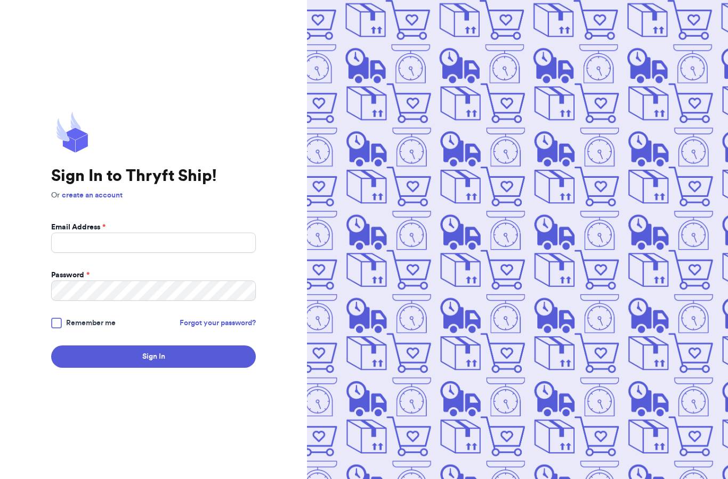
click at [80, 253] on input "Email Address *" at bounding box center [153, 243] width 205 height 20
type input "[EMAIL_ADDRESS][DOMAIN_NAME]"
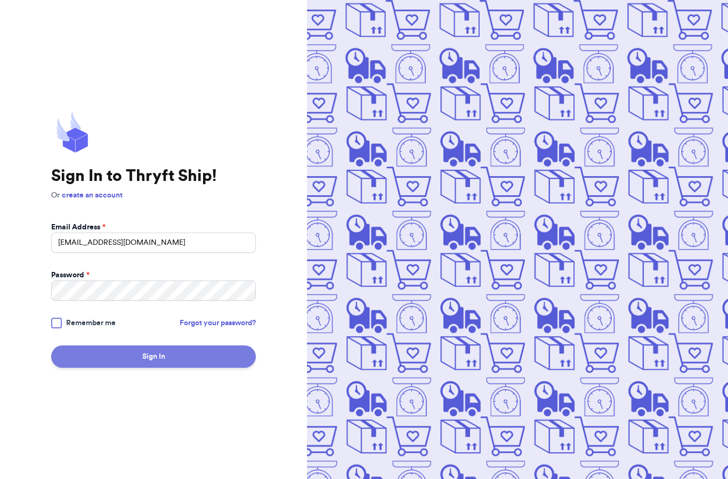
click at [134, 368] on button "Sign In" at bounding box center [153, 357] width 205 height 22
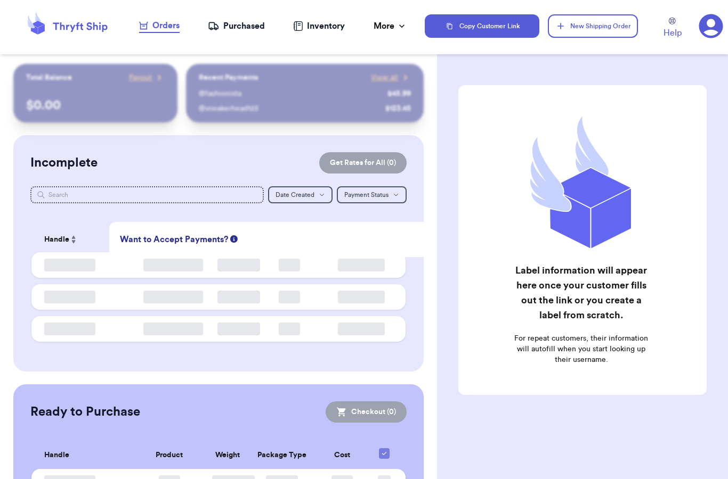
checkbox input "false"
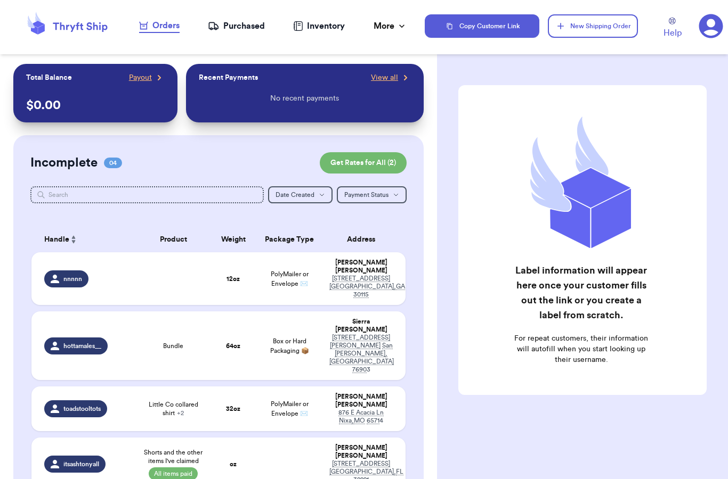
click at [246, 30] on div "Purchased" at bounding box center [236, 26] width 57 height 13
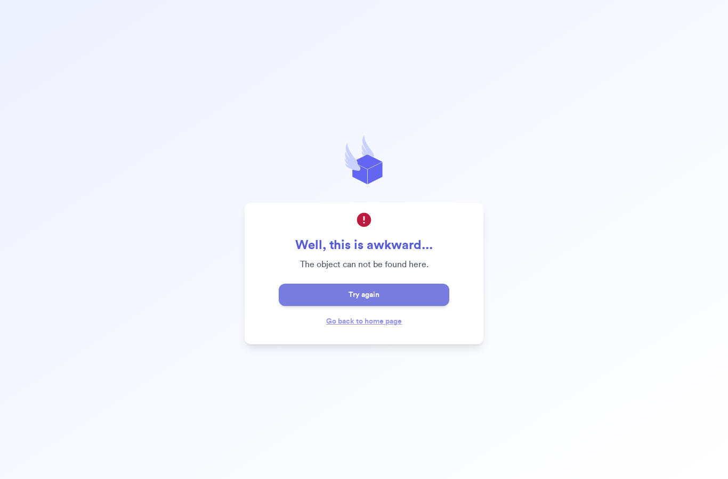
click at [360, 306] on button "Try again" at bounding box center [364, 295] width 170 height 22
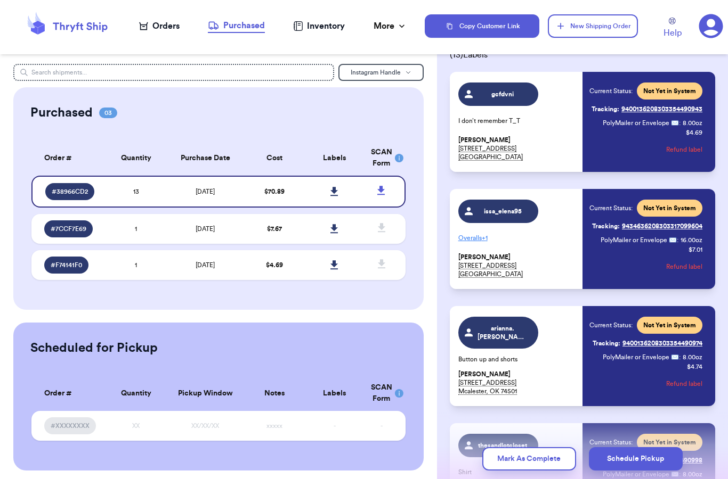
scroll to position [63, 0]
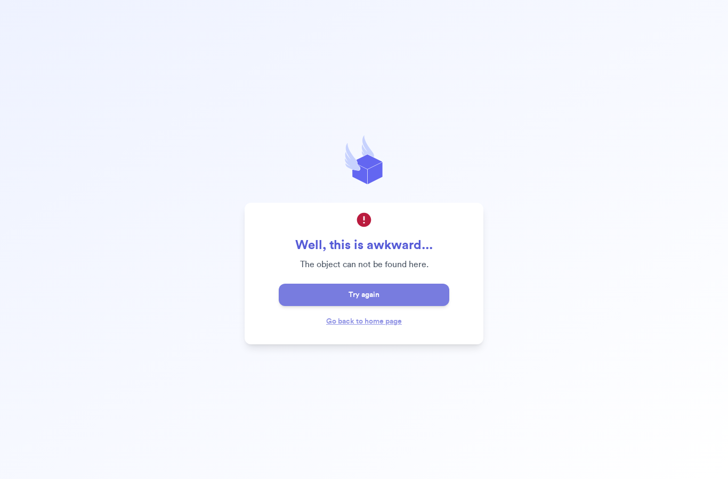
click at [332, 306] on button "Try again" at bounding box center [364, 295] width 170 height 22
click at [319, 306] on button "Try again" at bounding box center [364, 295] width 170 height 22
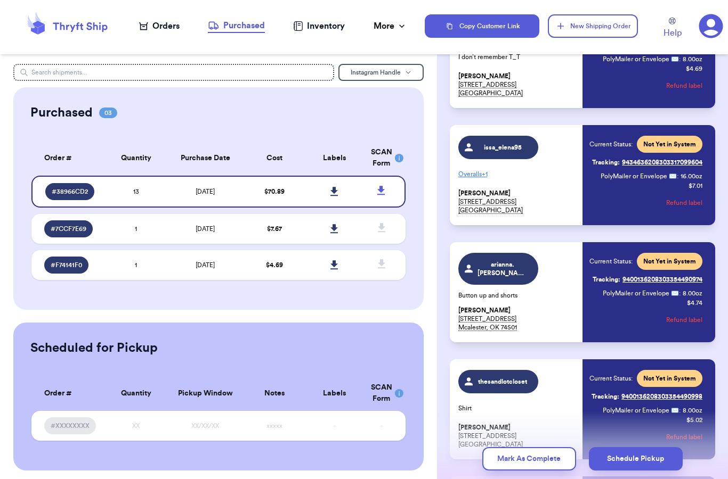
scroll to position [167, 0]
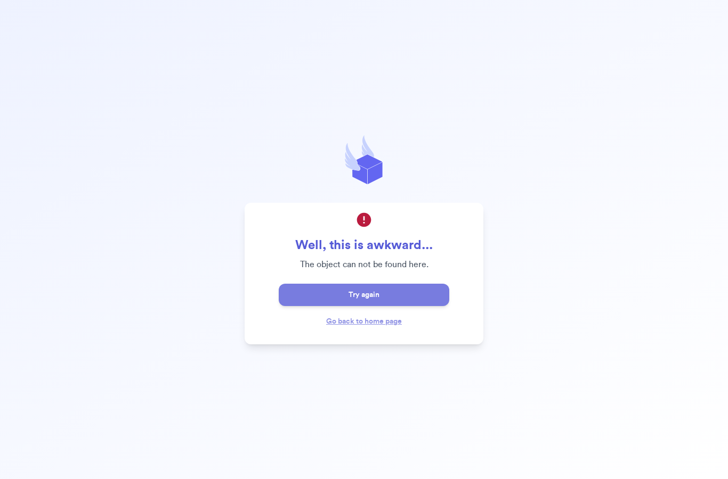
click at [313, 306] on button "Try again" at bounding box center [364, 295] width 170 height 22
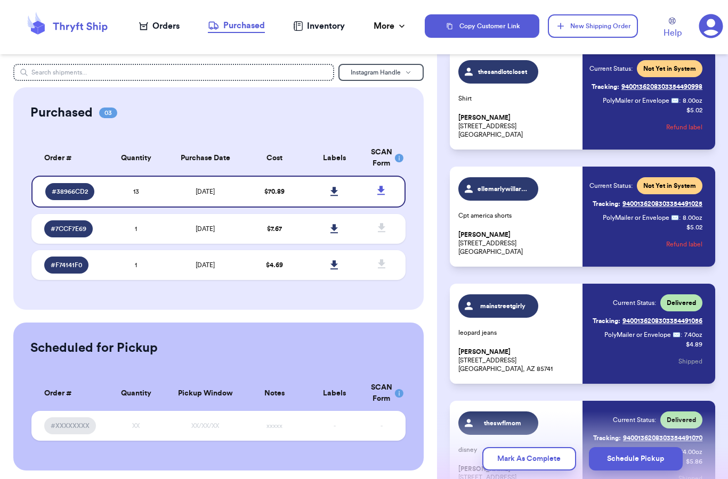
scroll to position [437, 0]
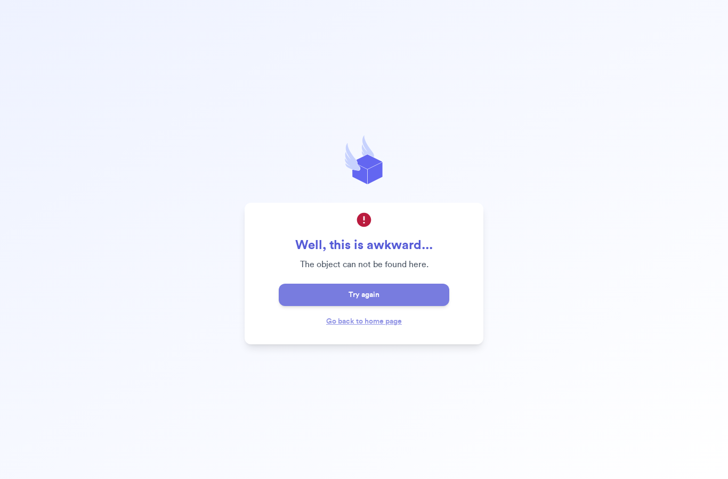
click at [321, 306] on button "Try again" at bounding box center [364, 295] width 170 height 22
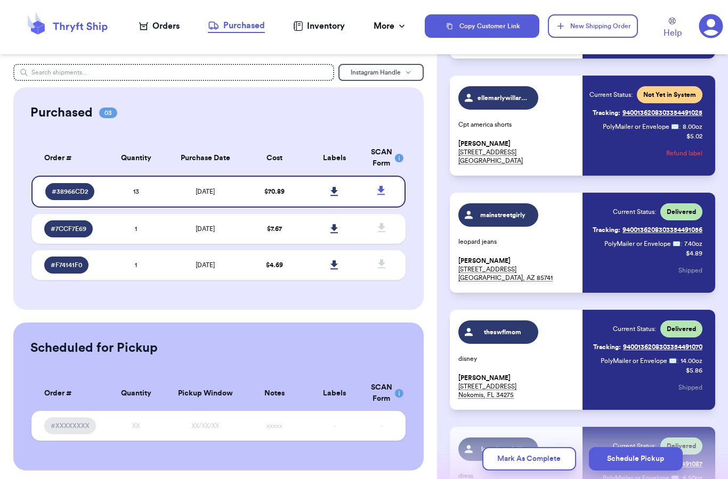
scroll to position [529, 0]
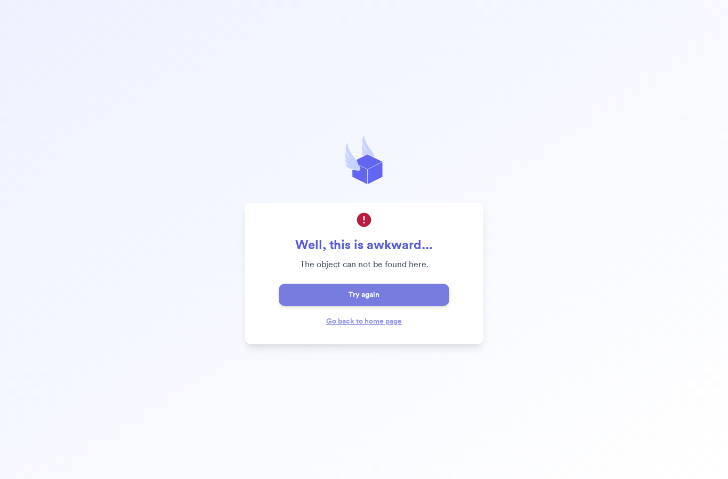
click at [377, 306] on button "Try again" at bounding box center [364, 295] width 170 height 22
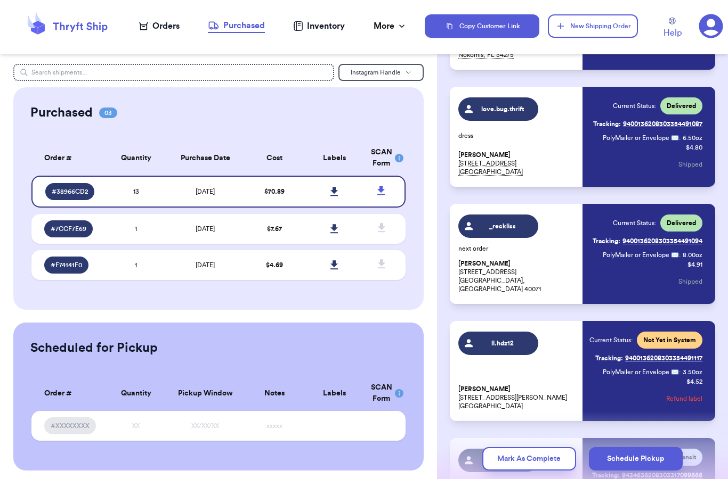
scroll to position [0, 0]
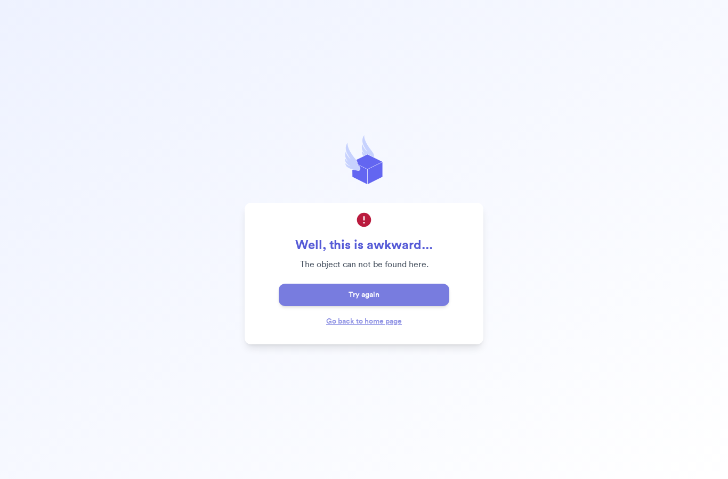
click at [373, 306] on button "Try again" at bounding box center [364, 295] width 170 height 22
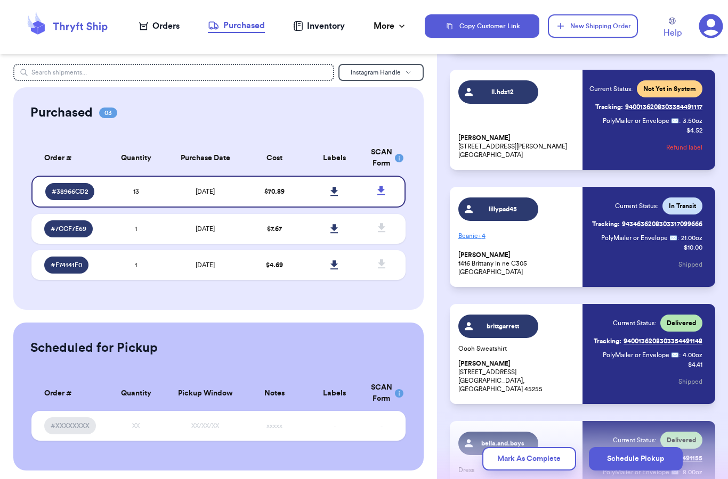
scroll to position [1118, 0]
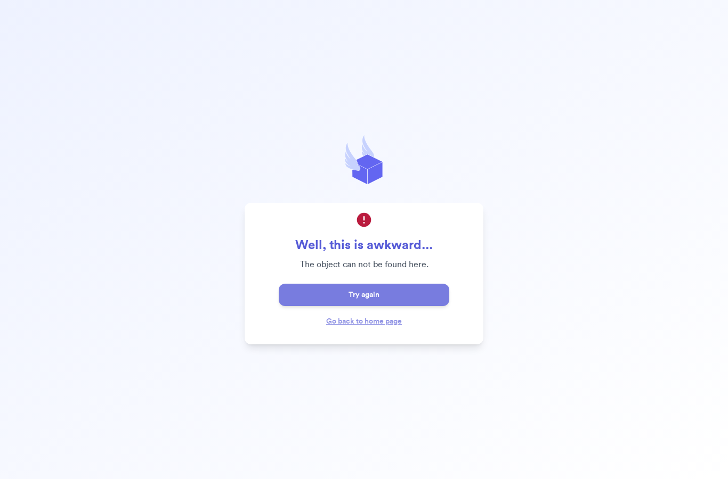
click at [393, 306] on button "Try again" at bounding box center [364, 295] width 170 height 22
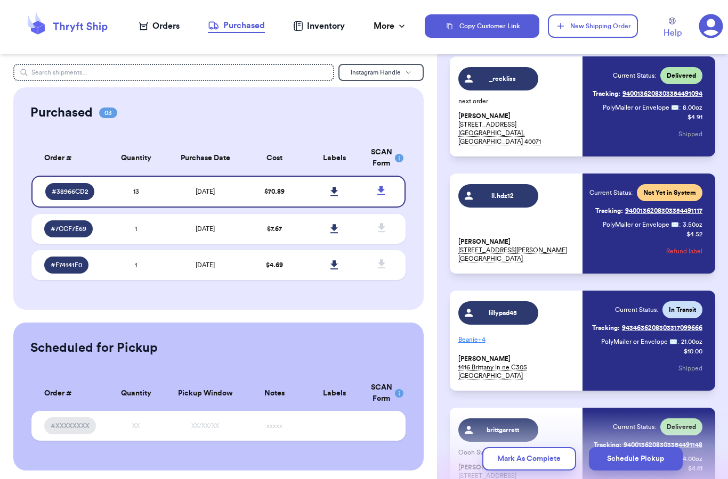
scroll to position [1014, 0]
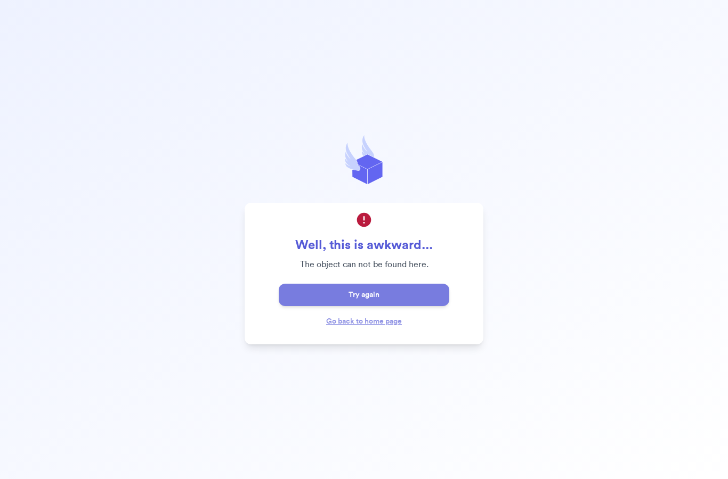
click at [343, 306] on button "Try again" at bounding box center [364, 295] width 170 height 22
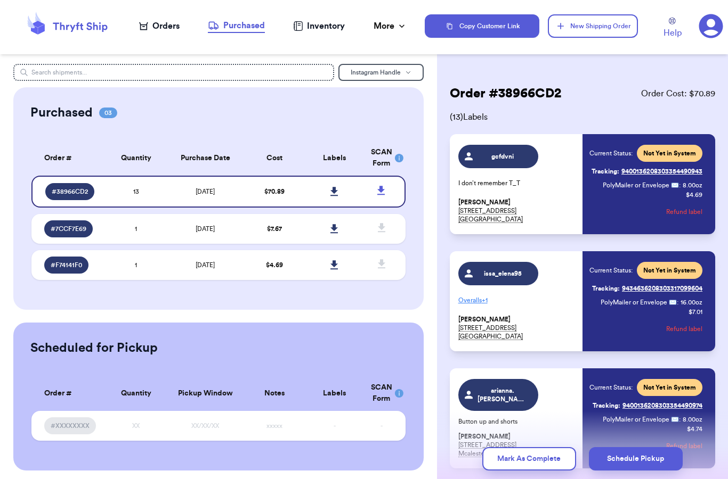
click at [160, 30] on div "Orders" at bounding box center [159, 26] width 40 height 13
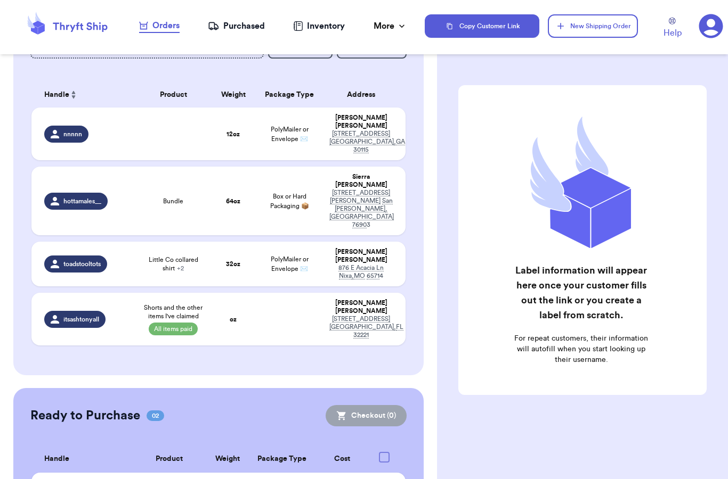
scroll to position [144, 0]
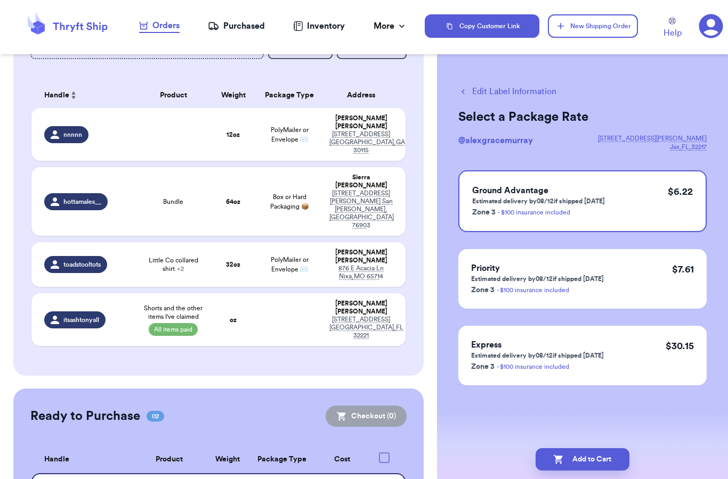
click at [477, 93] on button "Edit Label Information" at bounding box center [507, 91] width 98 height 13
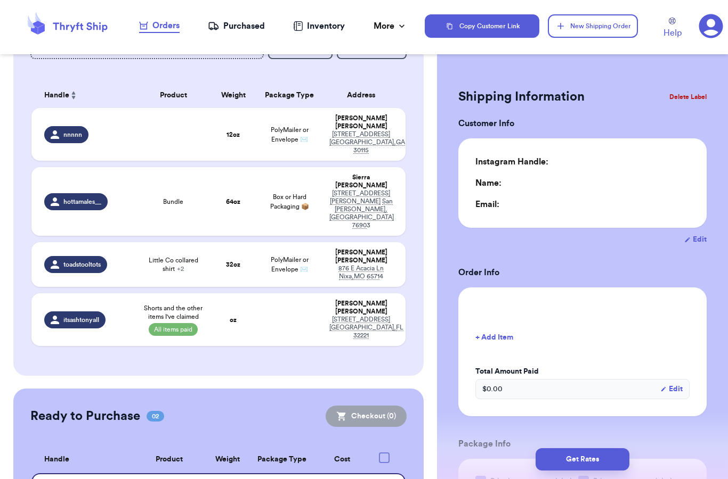
type input "0"
type input "16"
type input "0"
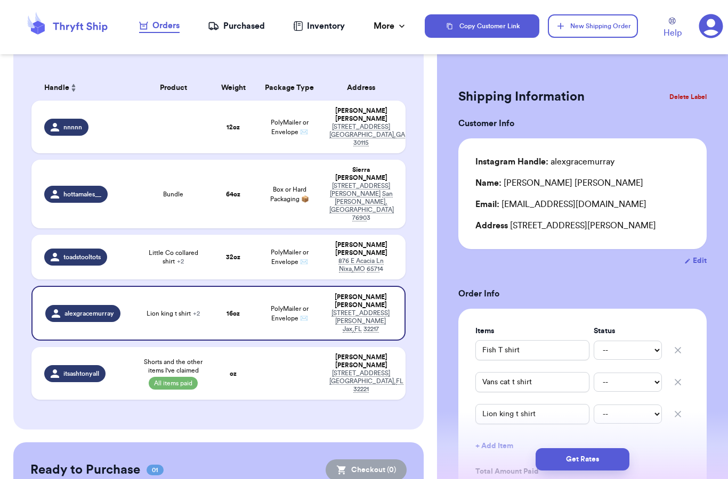
scroll to position [151, 0]
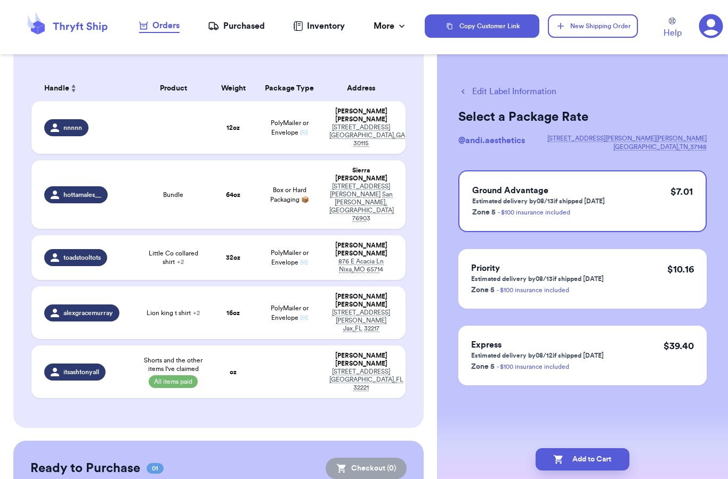
click at [478, 85] on button "Edit Label Information" at bounding box center [507, 91] width 98 height 13
checkbox input "true"
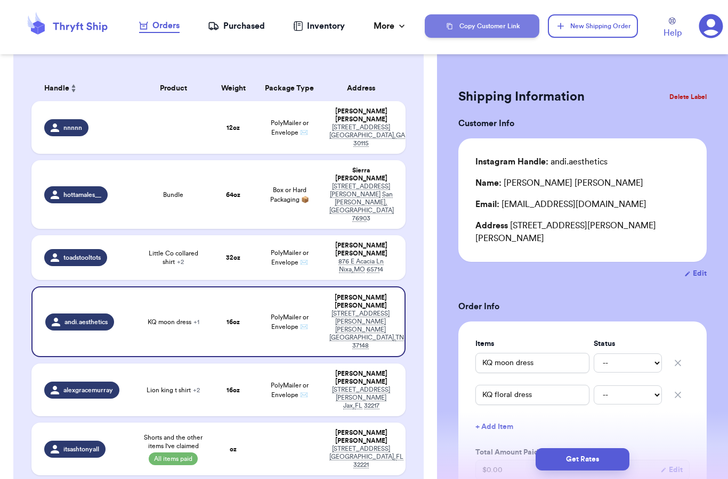
click at [500, 21] on button "Copy Customer Link" at bounding box center [482, 25] width 115 height 23
click at [255, 364] on td "16 oz" at bounding box center [233, 390] width 45 height 53
type input "Fish T shirt"
type input "Vans cat t shirt"
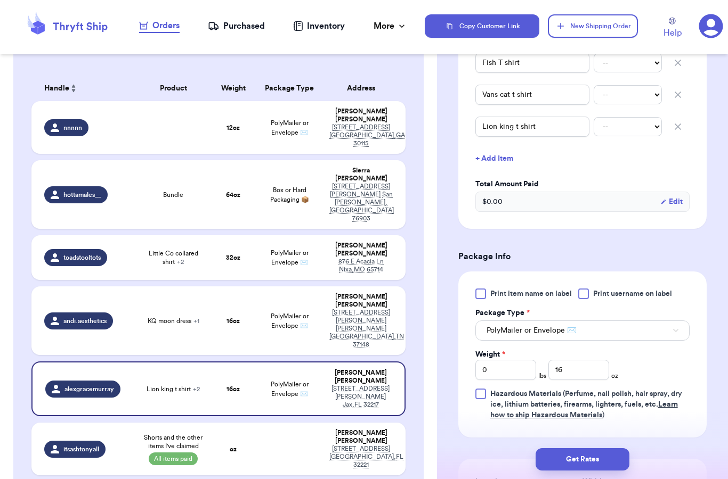
scroll to position [305, 0]
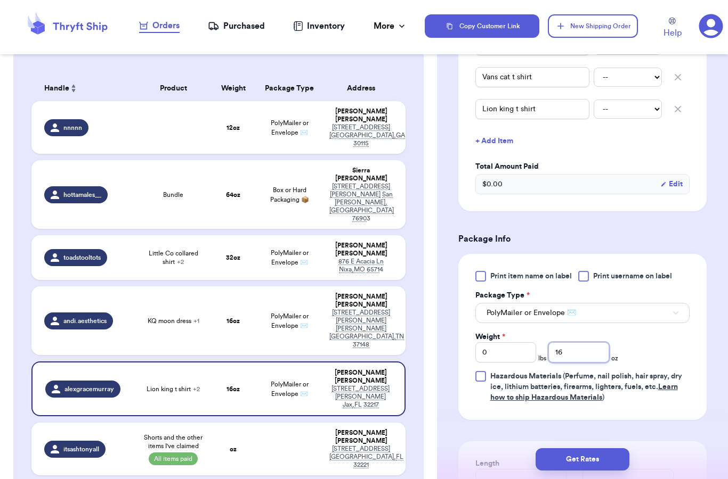
click at [586, 353] on input "16" at bounding box center [578, 353] width 61 height 20
type input "1"
type input "9"
click at [659, 352] on div "Print item name on label Print username on label Package Type * PolyMailer or E…" at bounding box center [582, 337] width 214 height 132
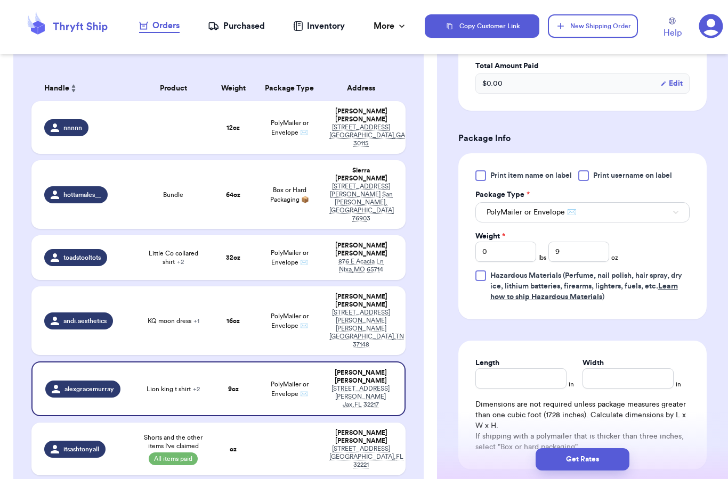
scroll to position [421, 0]
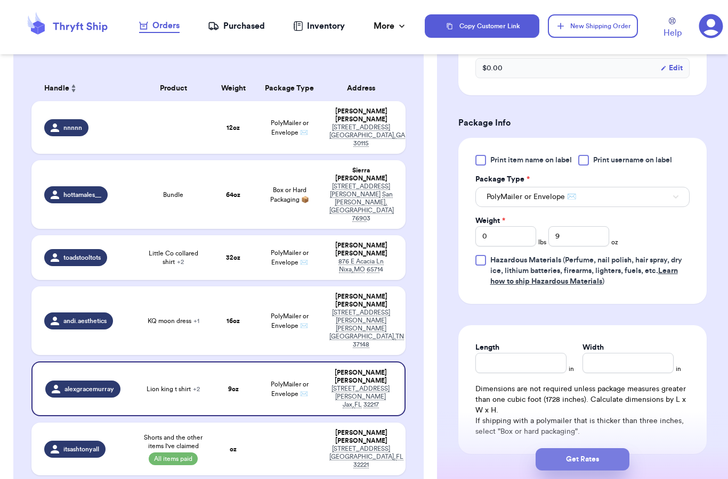
click at [582, 449] on button "Get Rates" at bounding box center [582, 460] width 94 height 22
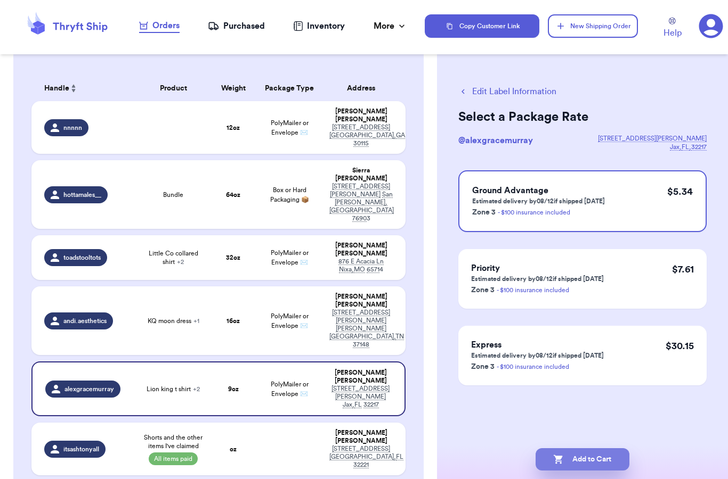
click at [579, 449] on button "Add to Cart" at bounding box center [582, 460] width 94 height 22
checkbox input "true"
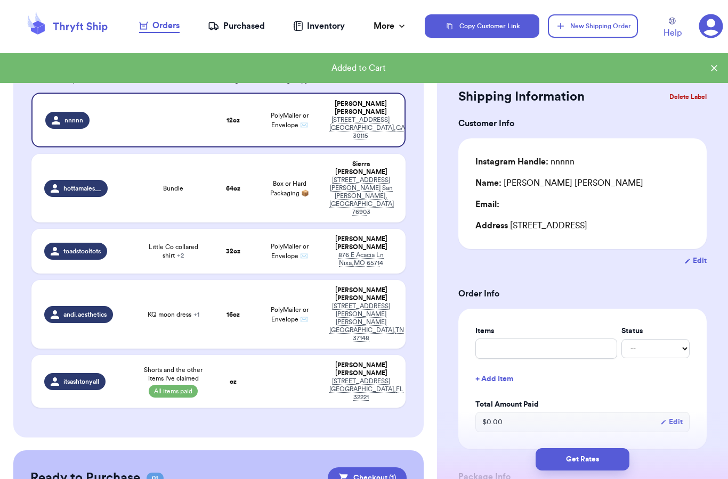
scroll to position [159, 0]
